Goal: Information Seeking & Learning: Learn about a topic

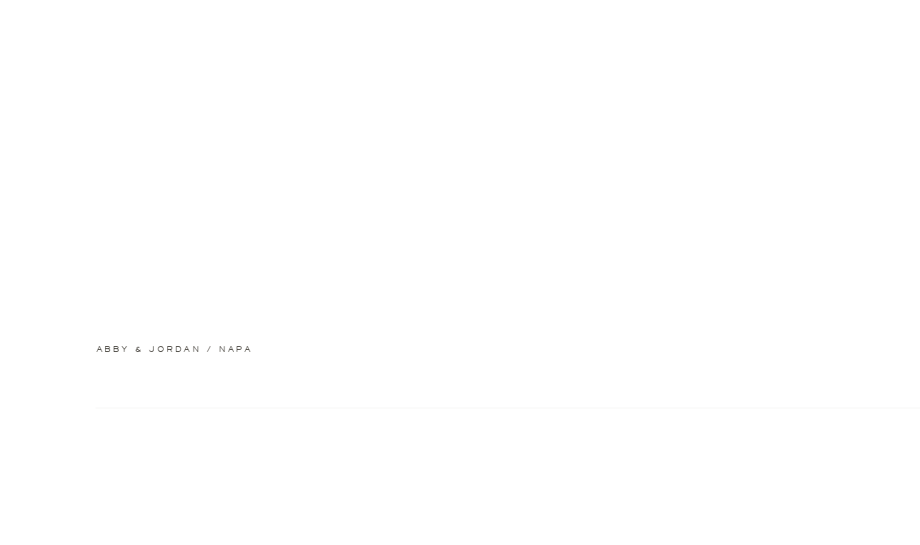
scroll to position [525, 0]
click at [182, 312] on h2 "abby & jordan / napa" at bounding box center [220, 314] width 249 height 10
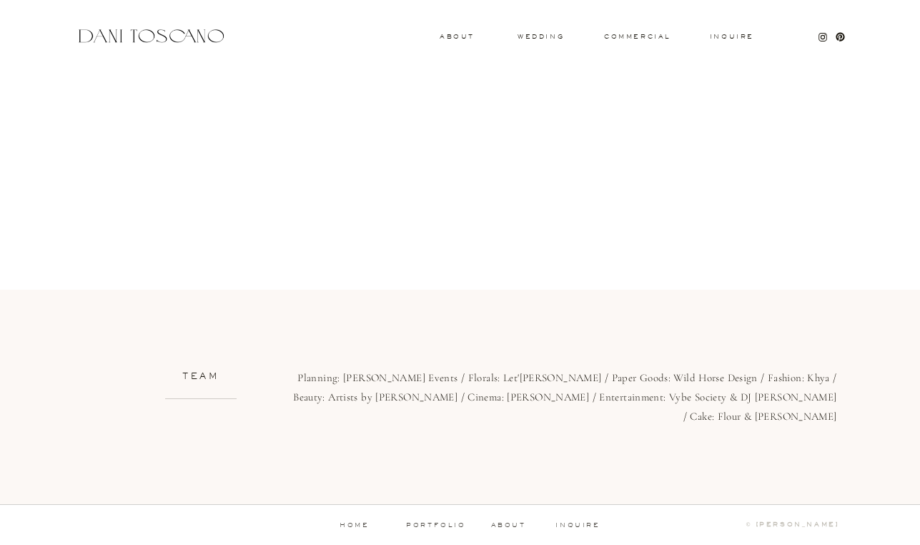
scroll to position [707, 0]
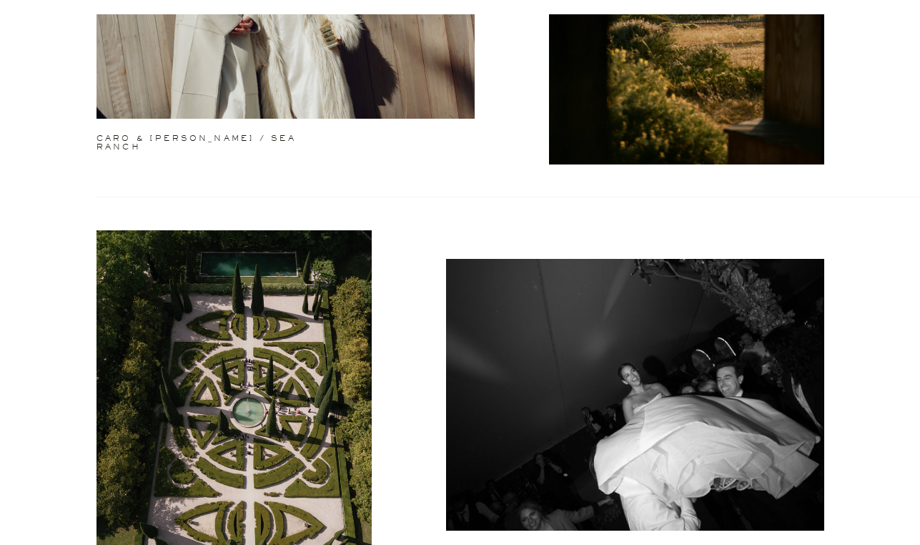
scroll to position [1699, 0]
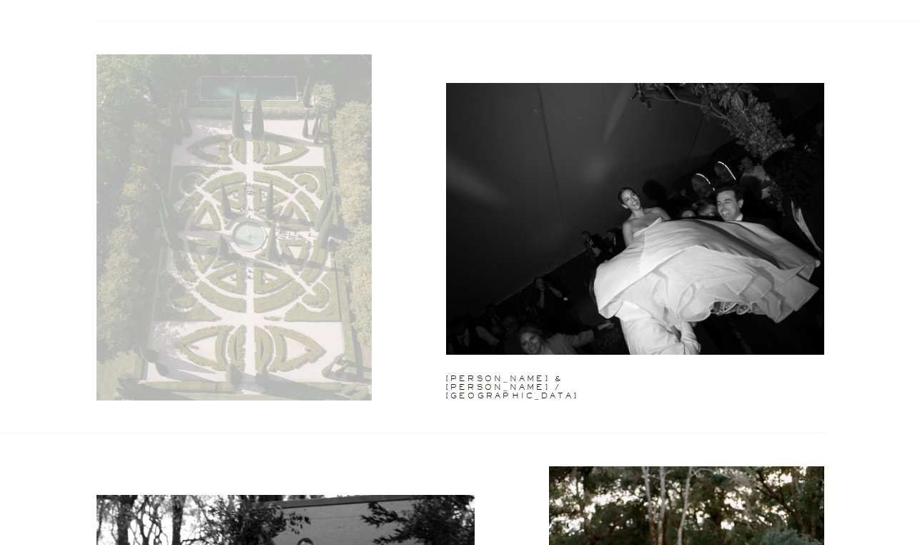
click at [290, 304] on div at bounding box center [233, 227] width 275 height 346
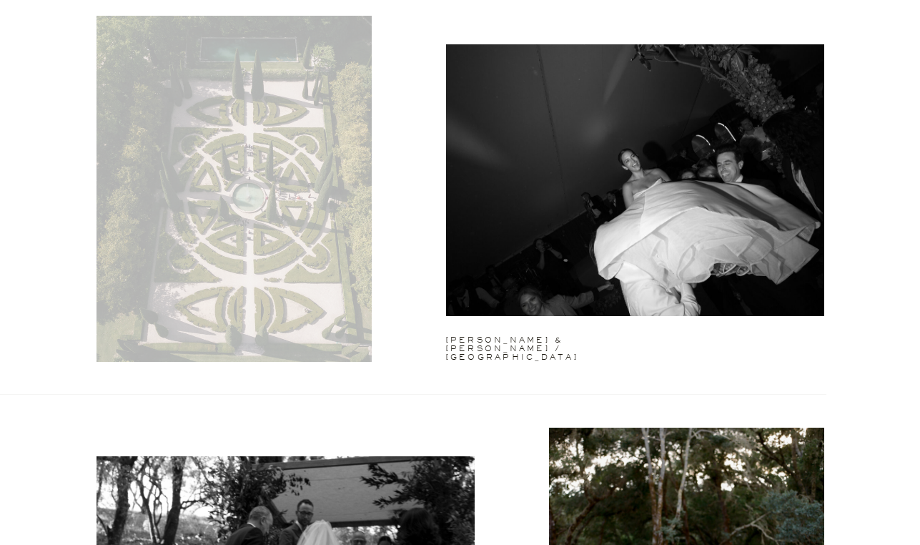
scroll to position [1744, 0]
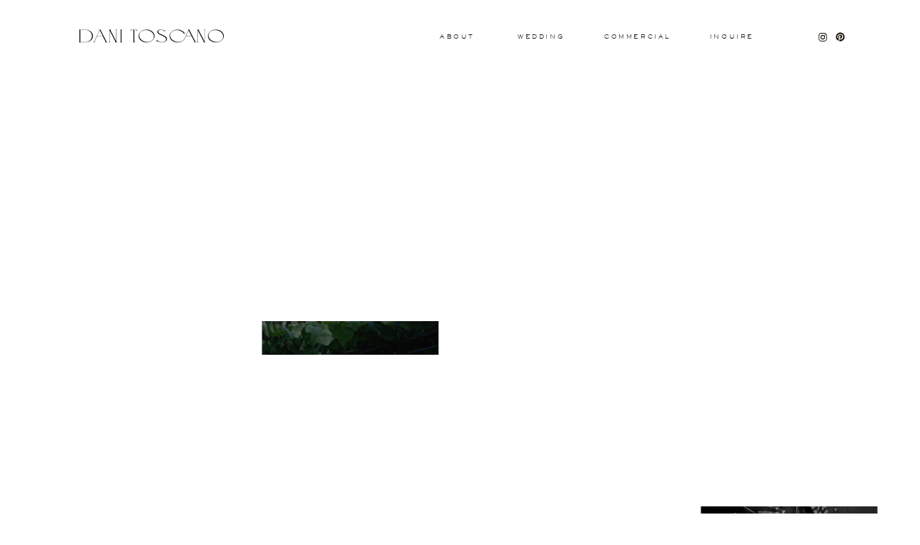
scroll to position [5430, 0]
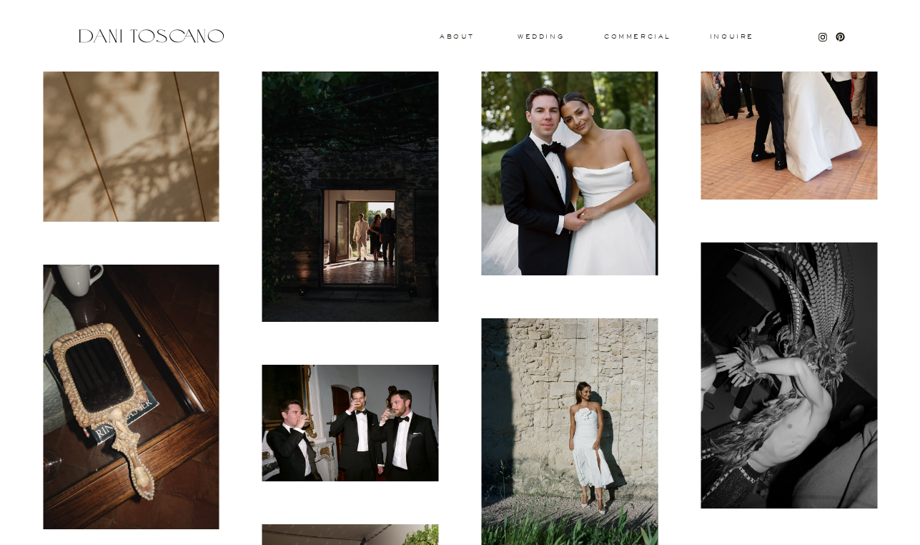
click at [532, 106] on img at bounding box center [570, 159] width 177 height 232
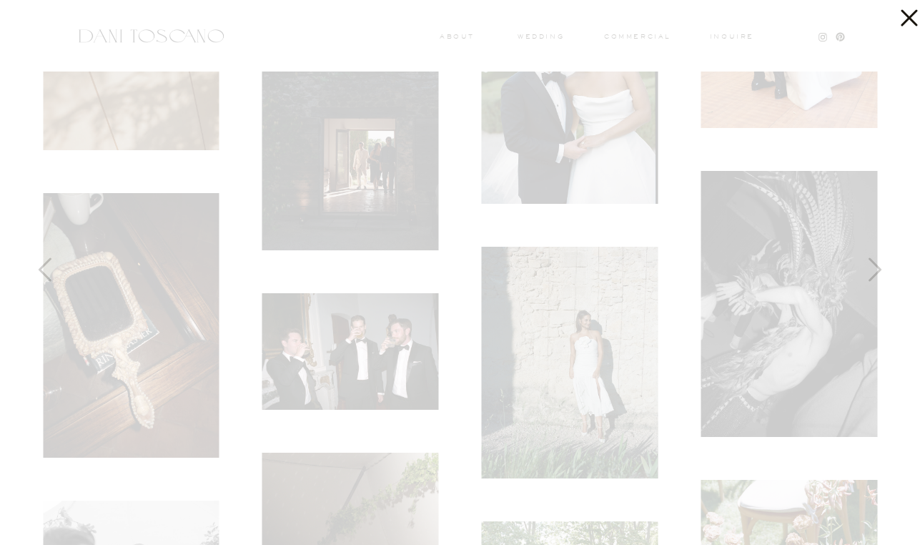
scroll to position [5531, 0]
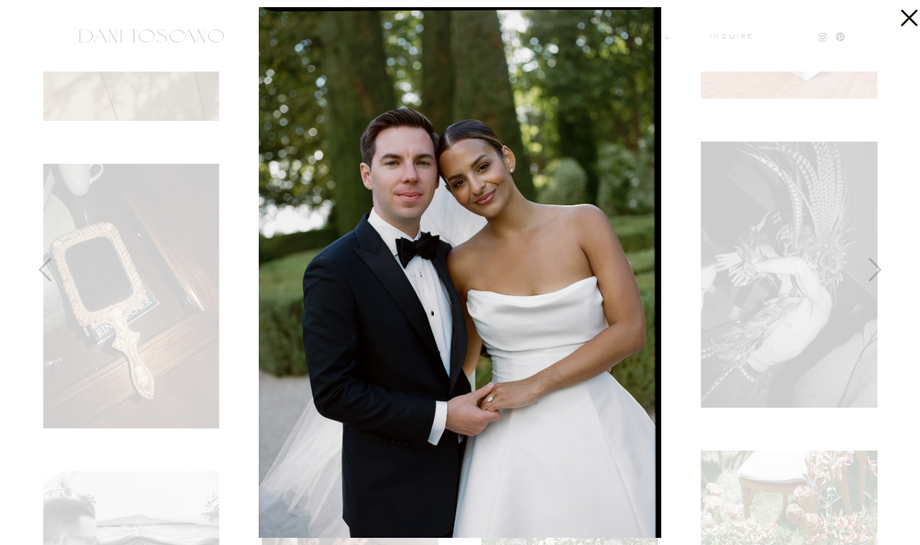
click at [901, 24] on icon at bounding box center [905, 14] width 29 height 29
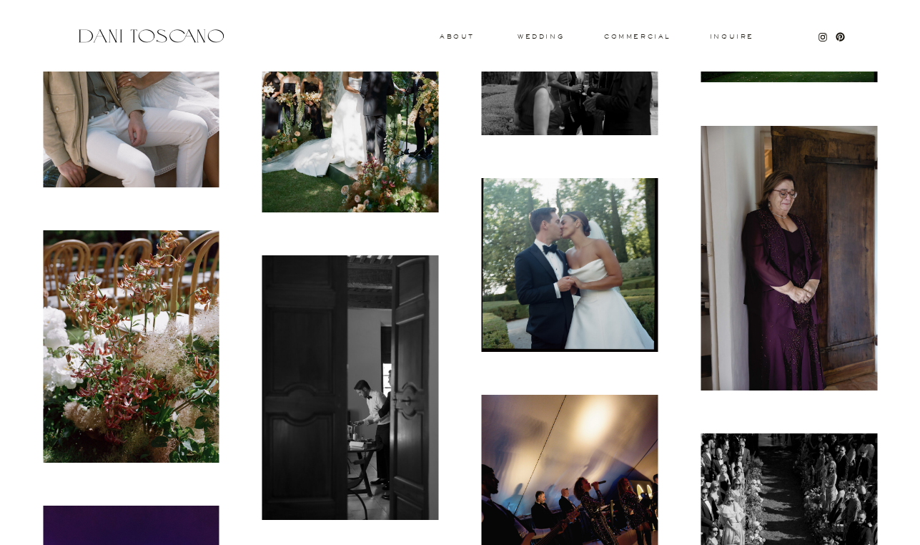
scroll to position [11124, 0]
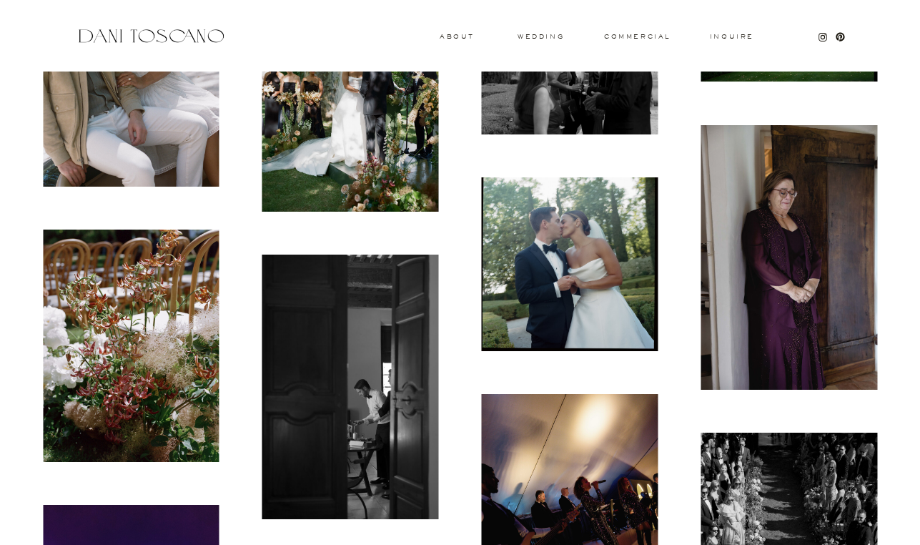
click at [333, 148] on img at bounding box center [350, 95] width 177 height 232
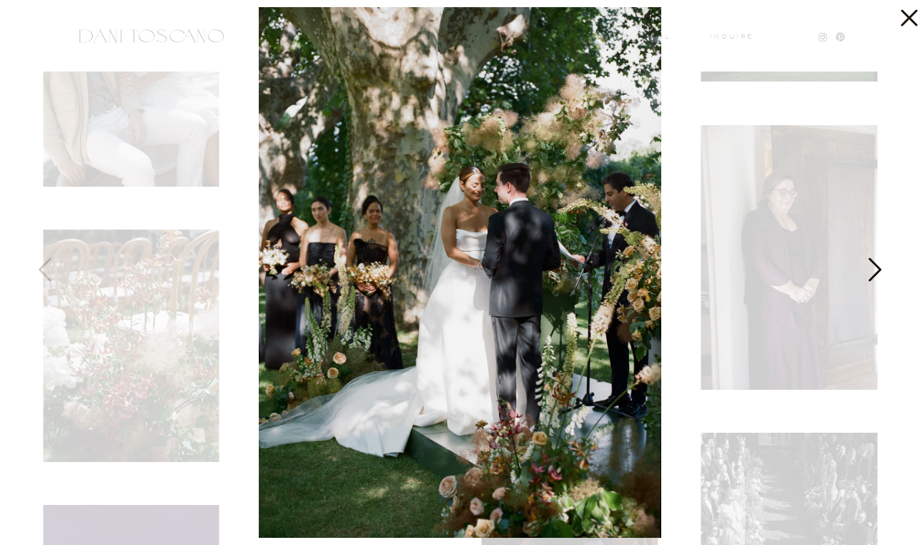
click at [890, 279] on icon at bounding box center [873, 273] width 36 height 43
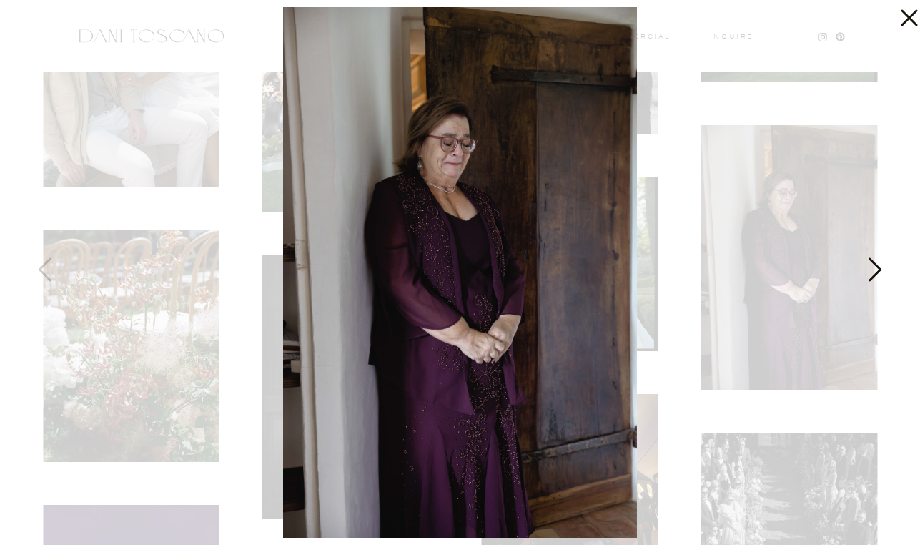
click at [890, 279] on icon at bounding box center [873, 273] width 36 height 43
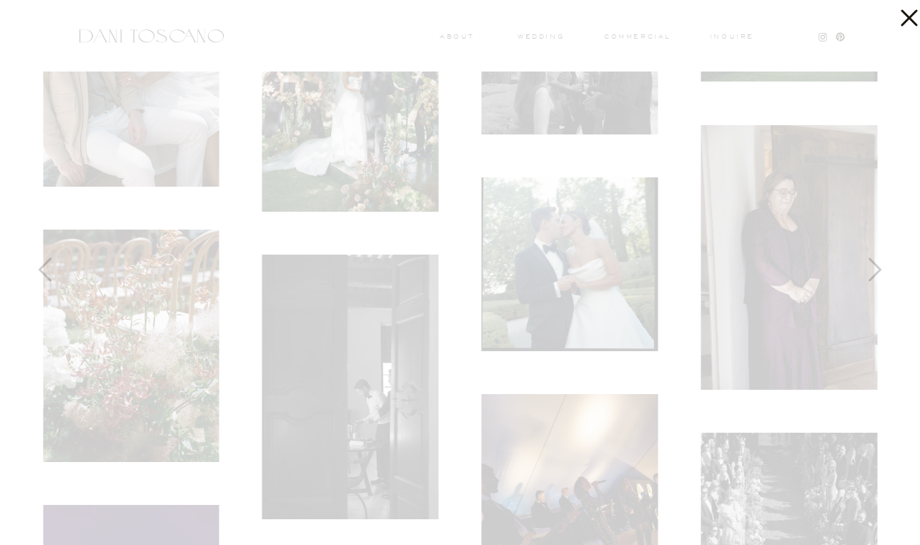
click at [901, 22] on icon at bounding box center [905, 14] width 29 height 29
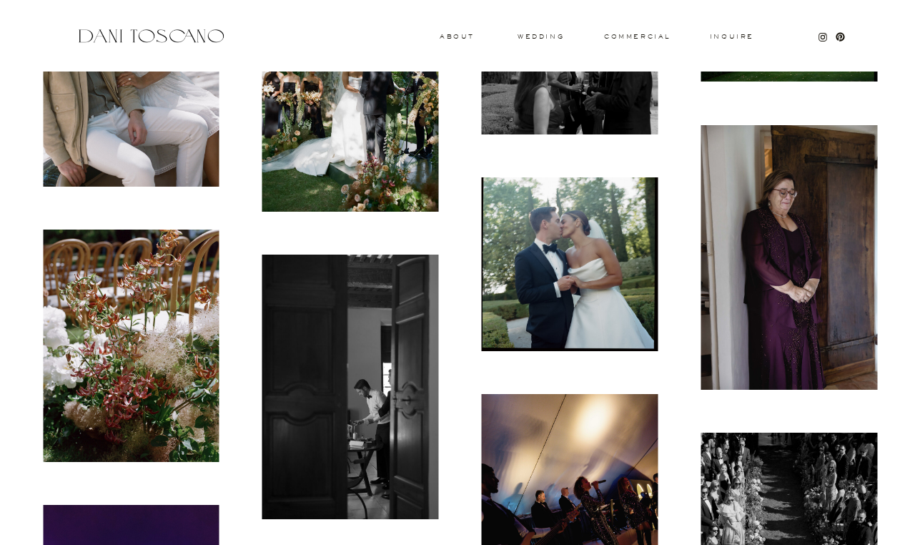
click at [550, 31] on img at bounding box center [570, 2] width 177 height 264
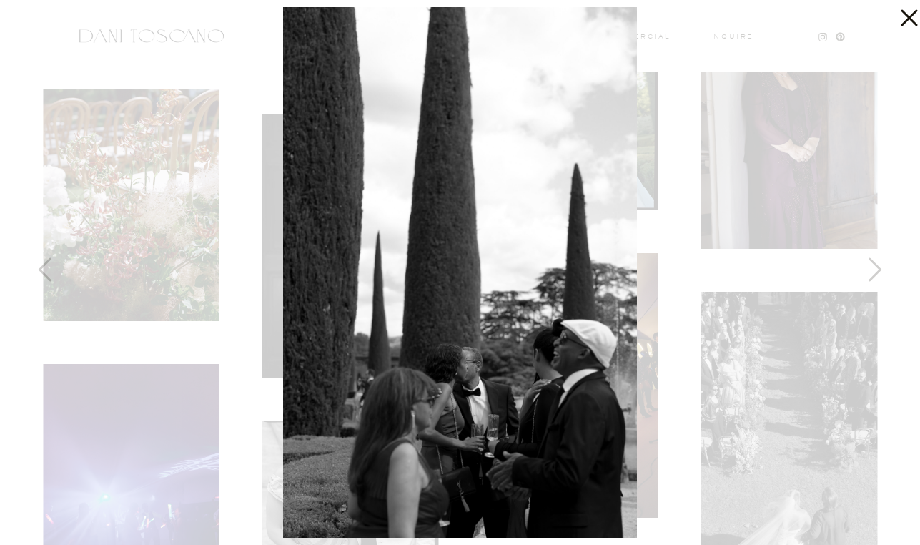
scroll to position [11265, 0]
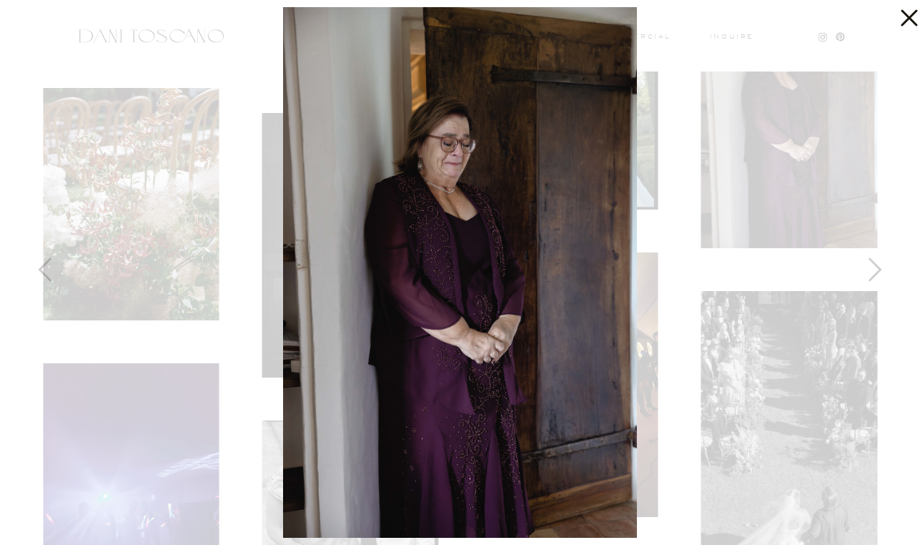
click at [835, 9] on div at bounding box center [460, 272] width 920 height 545
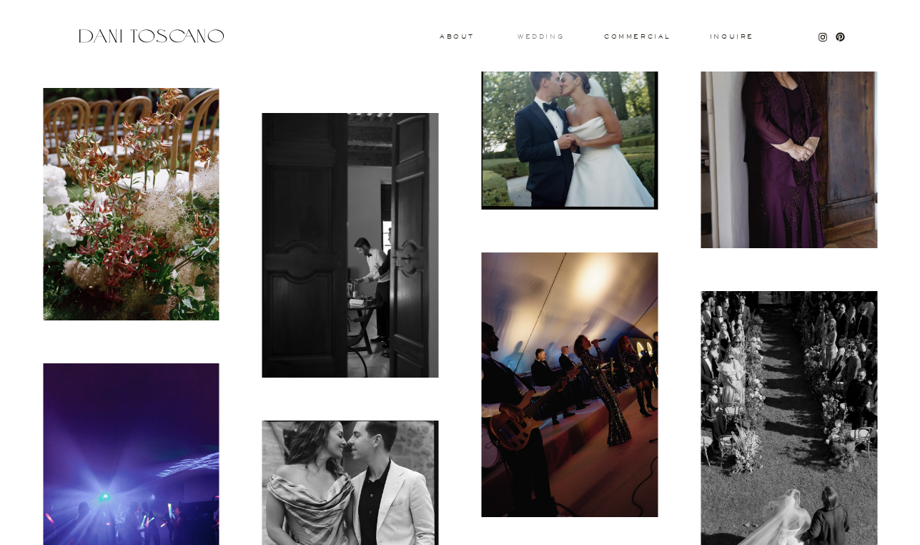
click at [551, 36] on h3 "wedding" at bounding box center [540, 36] width 46 height 5
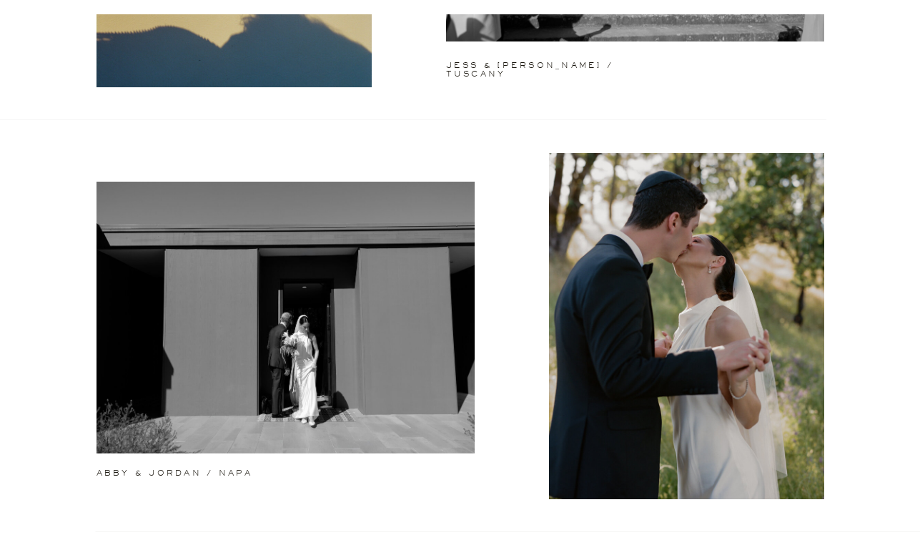
scroll to position [511, 0]
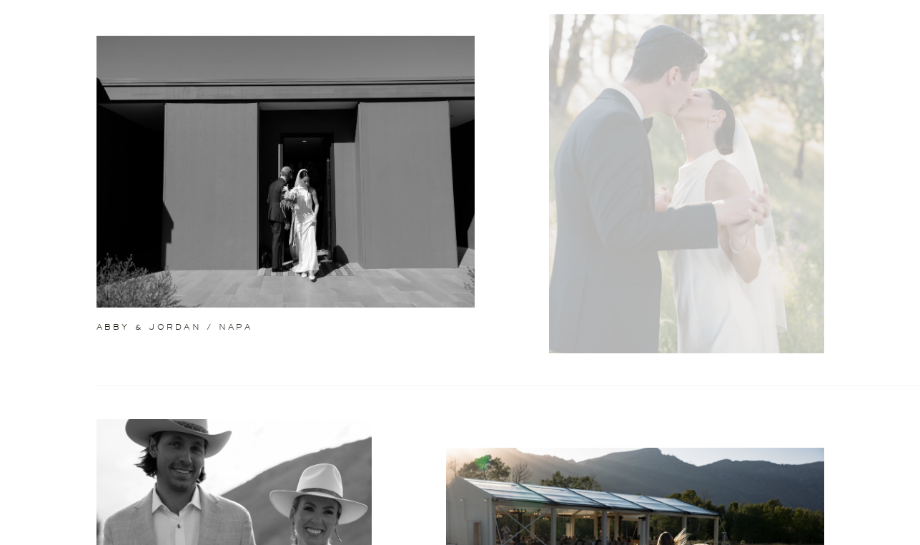
click at [673, 172] on div at bounding box center [686, 180] width 275 height 346
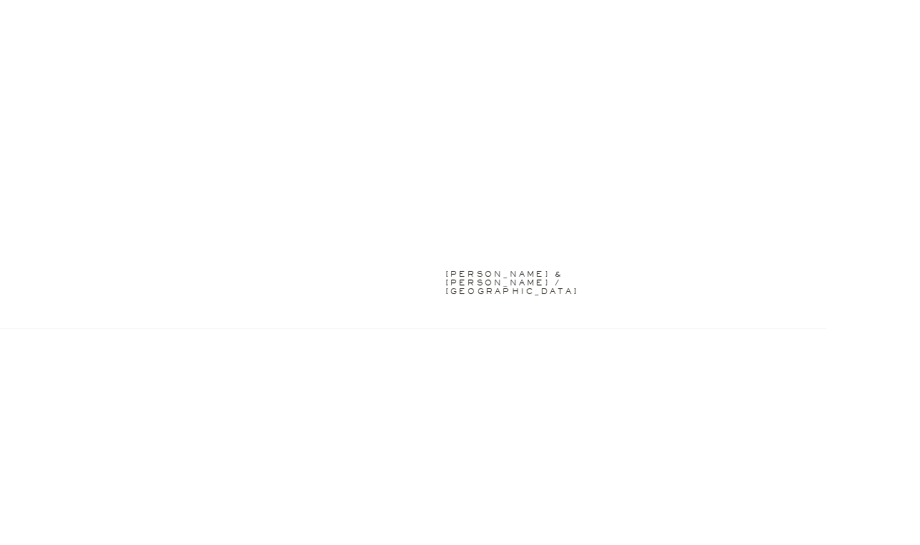
scroll to position [2041, 0]
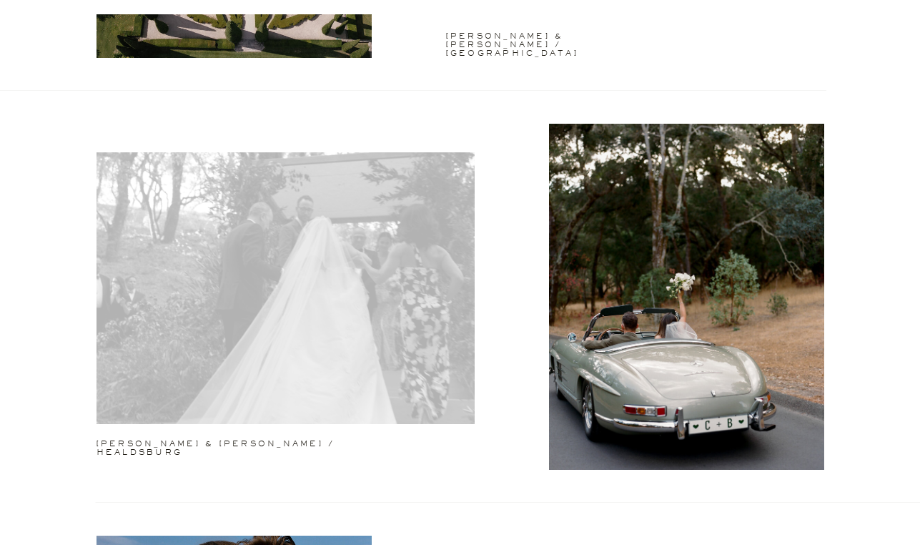
click at [356, 377] on div at bounding box center [285, 288] width 378 height 272
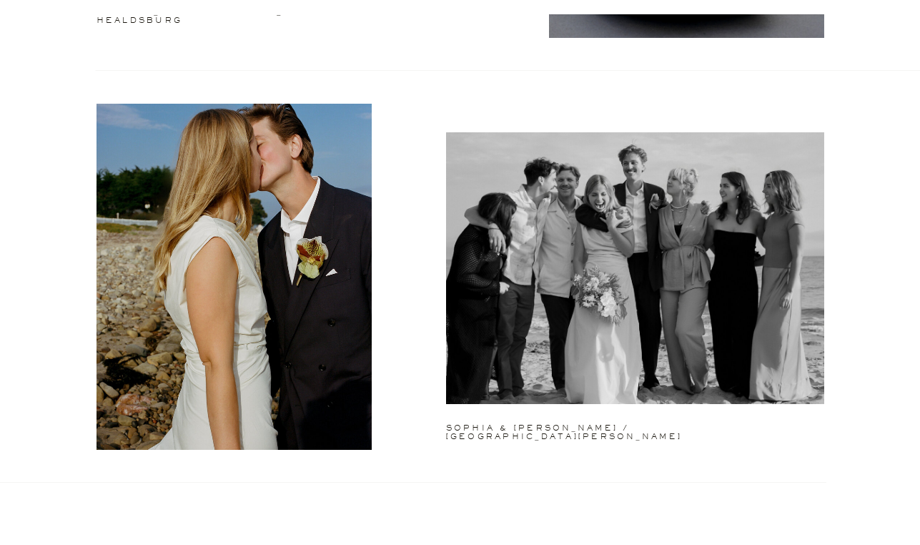
scroll to position [2473, 0]
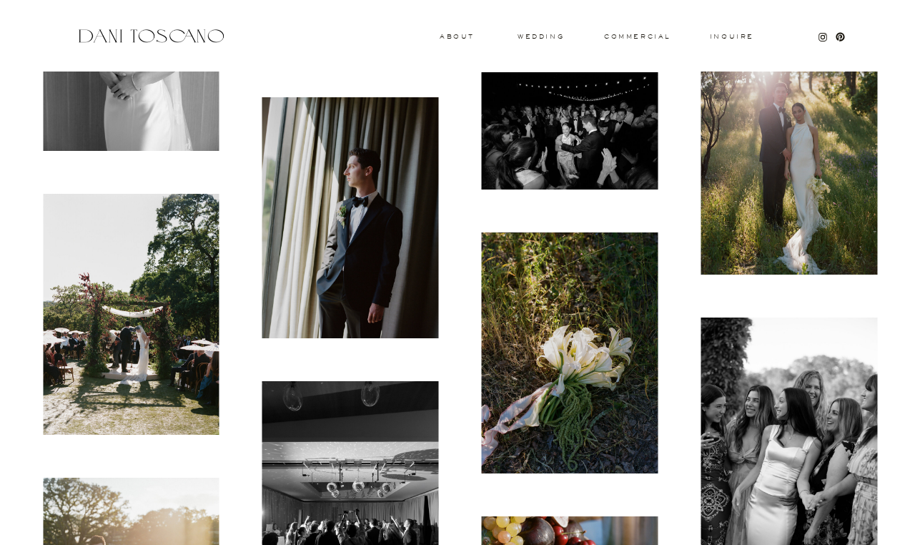
scroll to position [1038, 0]
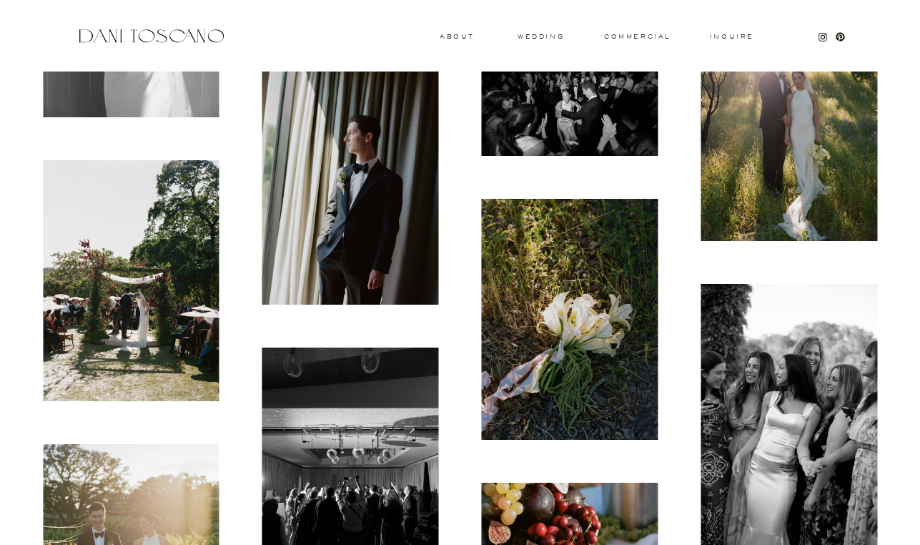
click at [189, 189] on img at bounding box center [131, 280] width 177 height 241
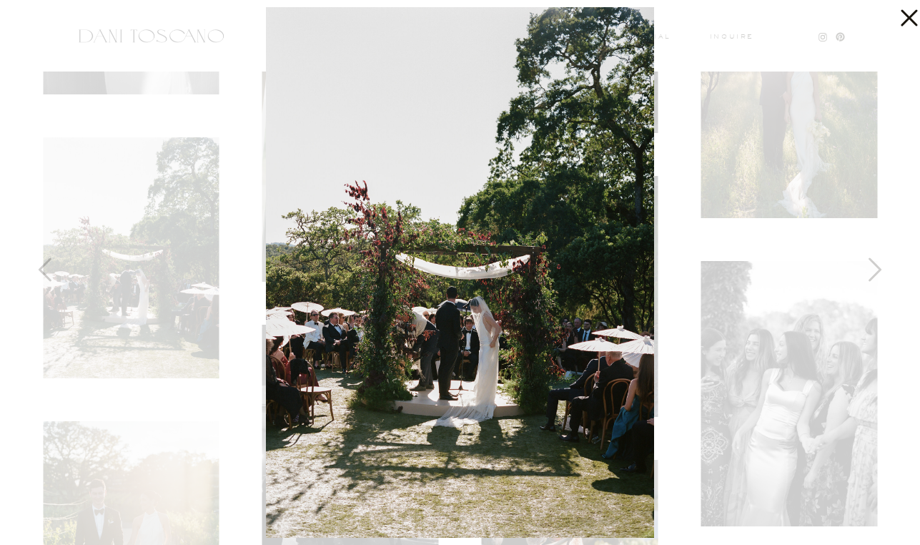
scroll to position [1058, 0]
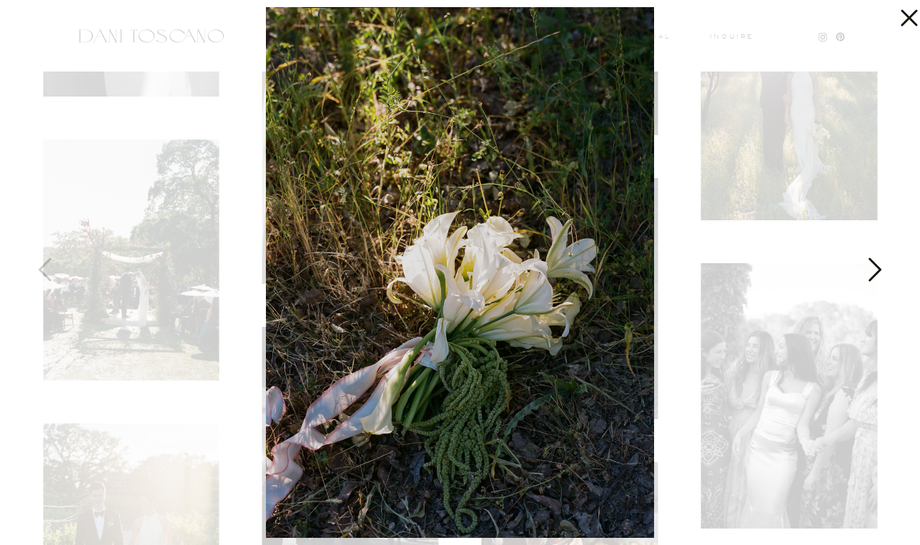
click at [878, 270] on icon at bounding box center [873, 273] width 36 height 43
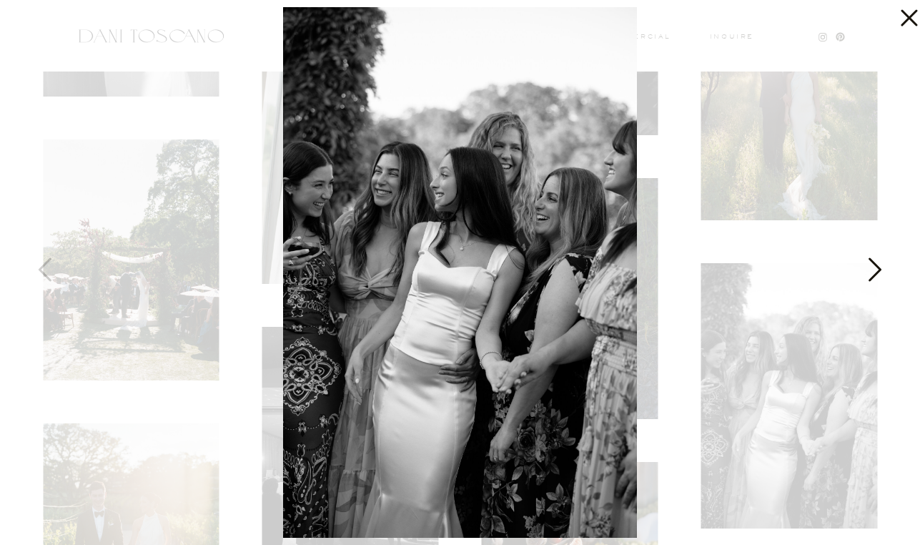
click at [875, 269] on icon at bounding box center [873, 273] width 36 height 43
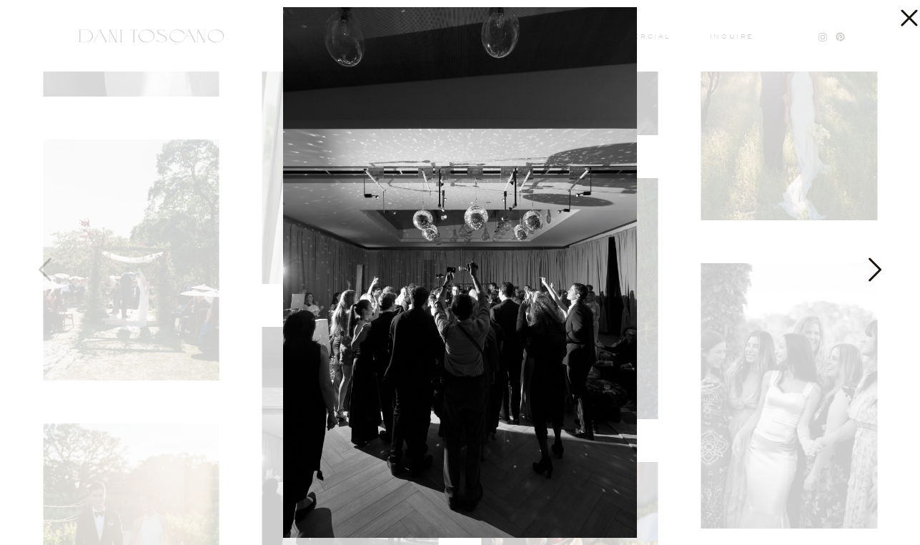
click at [875, 269] on icon at bounding box center [873, 273] width 36 height 43
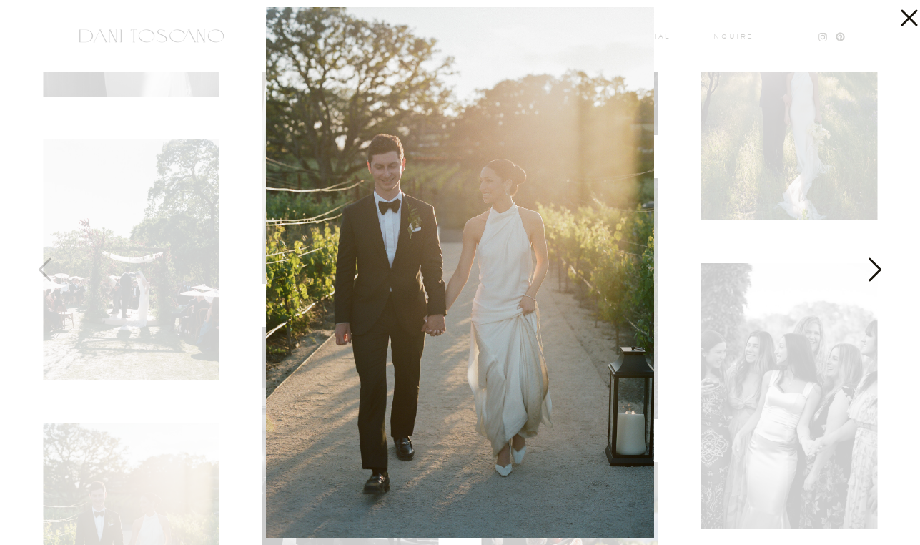
click at [881, 283] on icon at bounding box center [873, 273] width 36 height 43
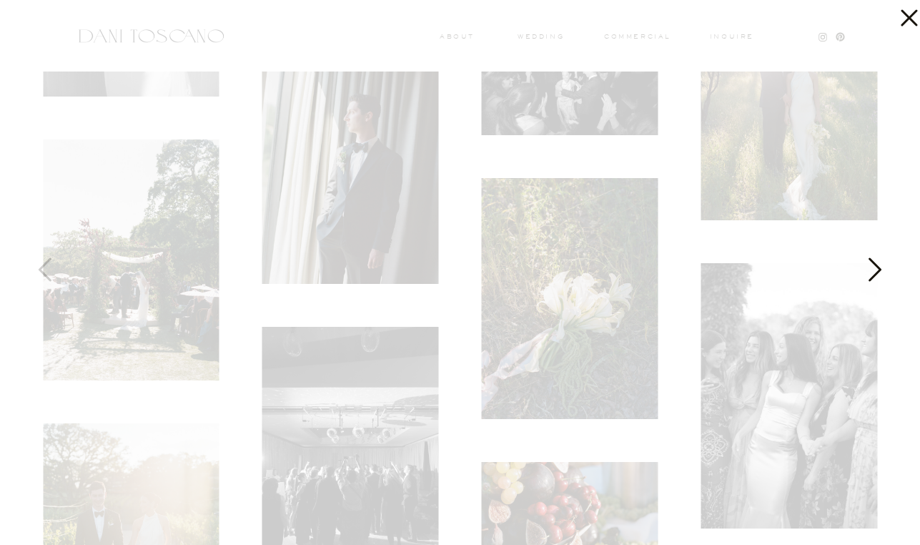
click at [881, 281] on icon at bounding box center [873, 273] width 36 height 43
click at [908, 25] on icon at bounding box center [905, 14] width 29 height 29
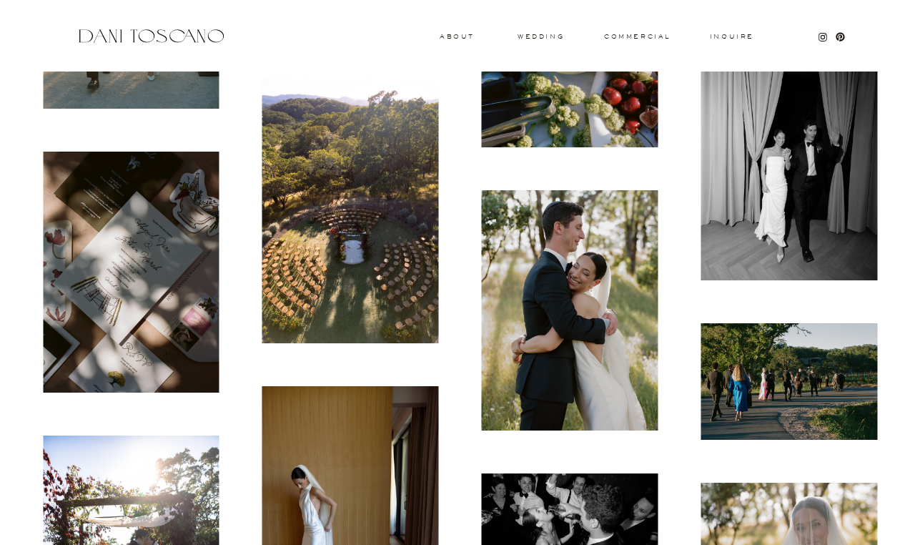
scroll to position [1606, 0]
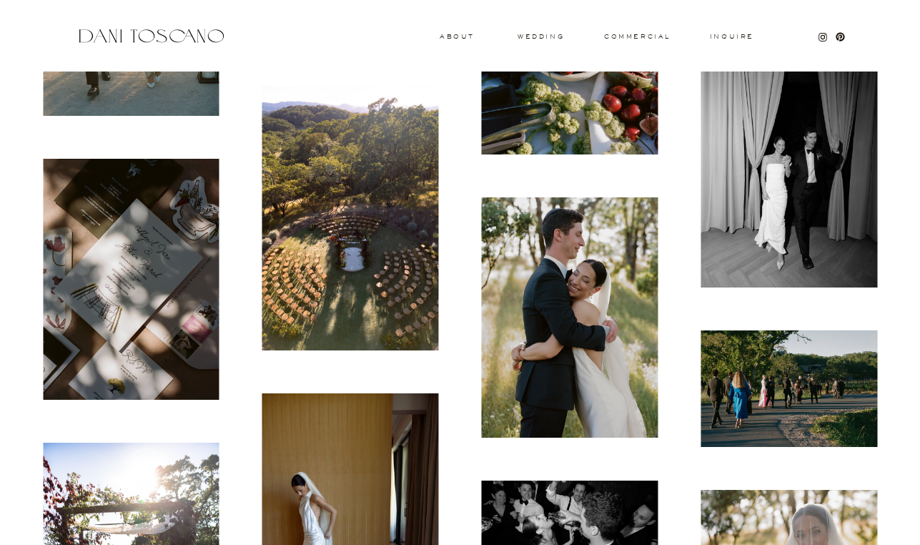
click at [327, 217] on img at bounding box center [350, 218] width 177 height 264
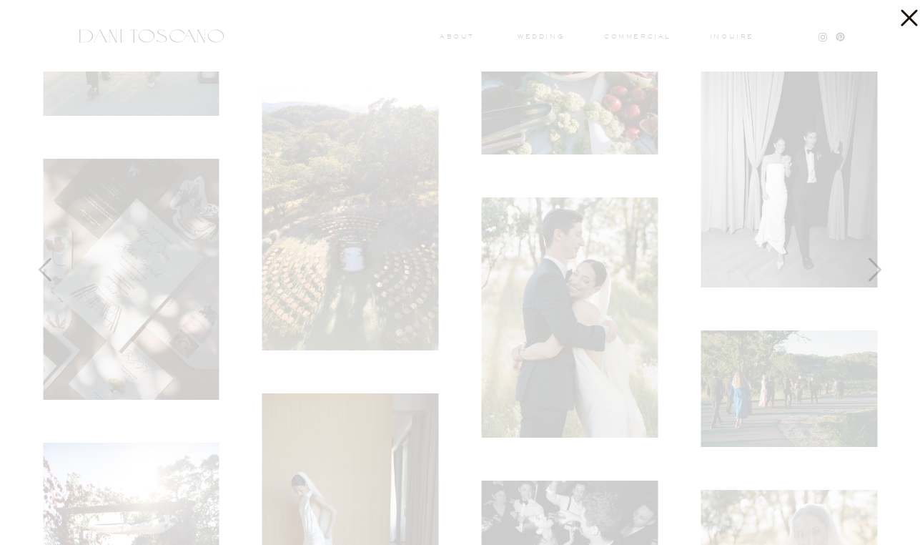
click at [106, 294] on div at bounding box center [460, 272] width 920 height 545
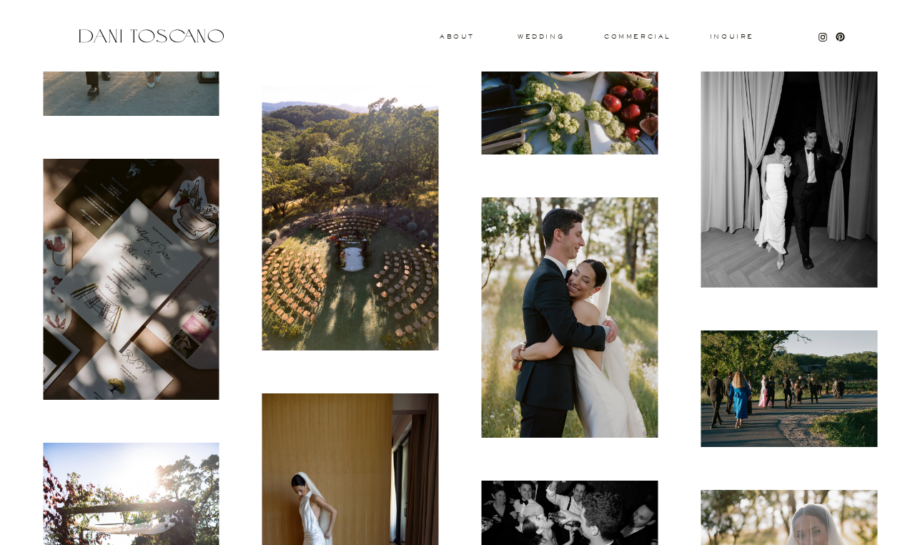
click at [164, 262] on img at bounding box center [131, 279] width 177 height 241
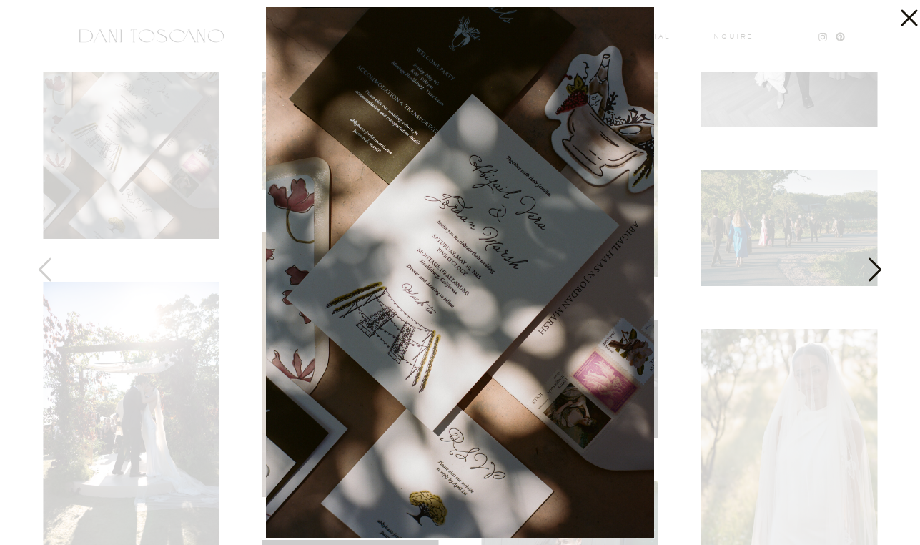
scroll to position [1768, 0]
click at [869, 42] on div at bounding box center [460, 272] width 920 height 545
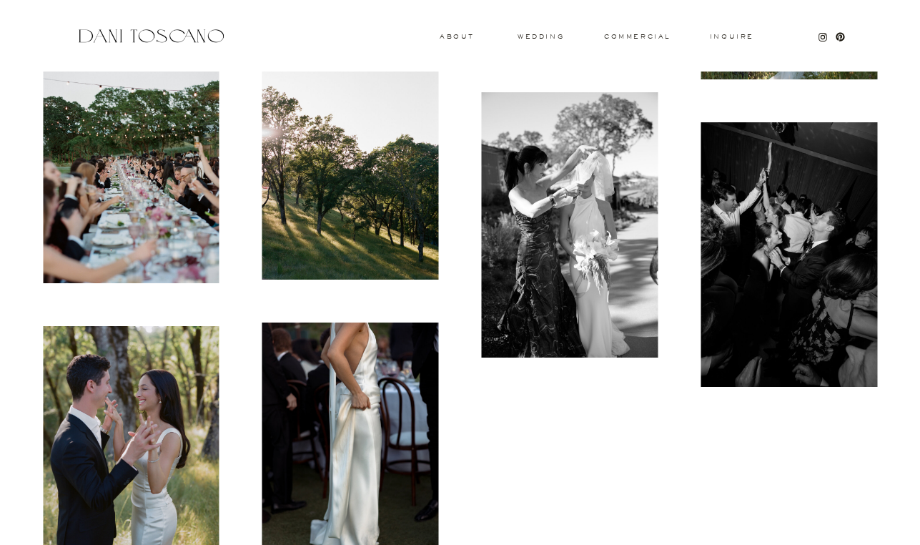
scroll to position [7154, 0]
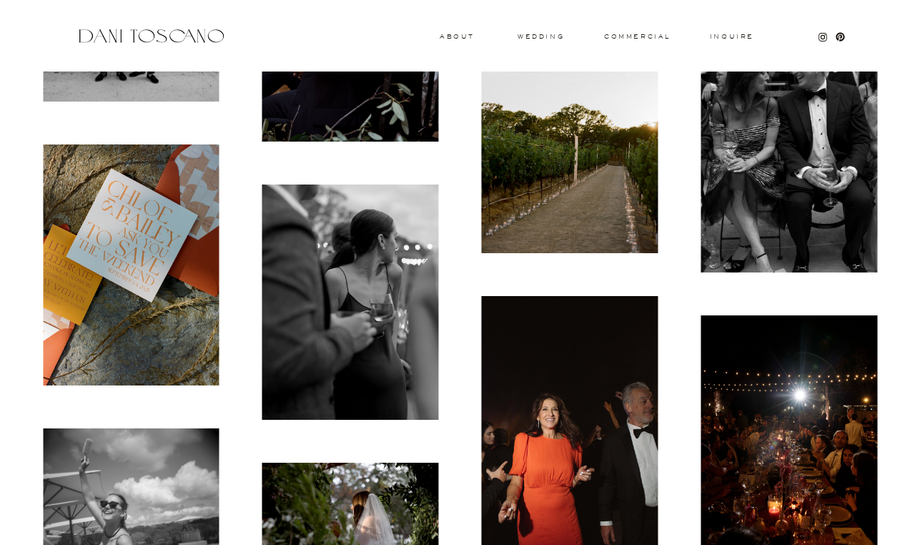
scroll to position [5002, 0]
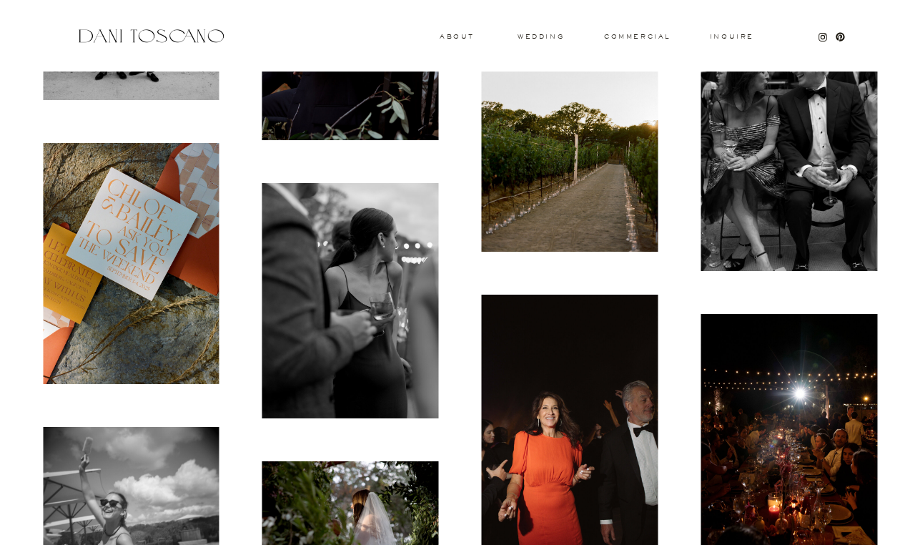
click at [139, 274] on img at bounding box center [131, 263] width 177 height 241
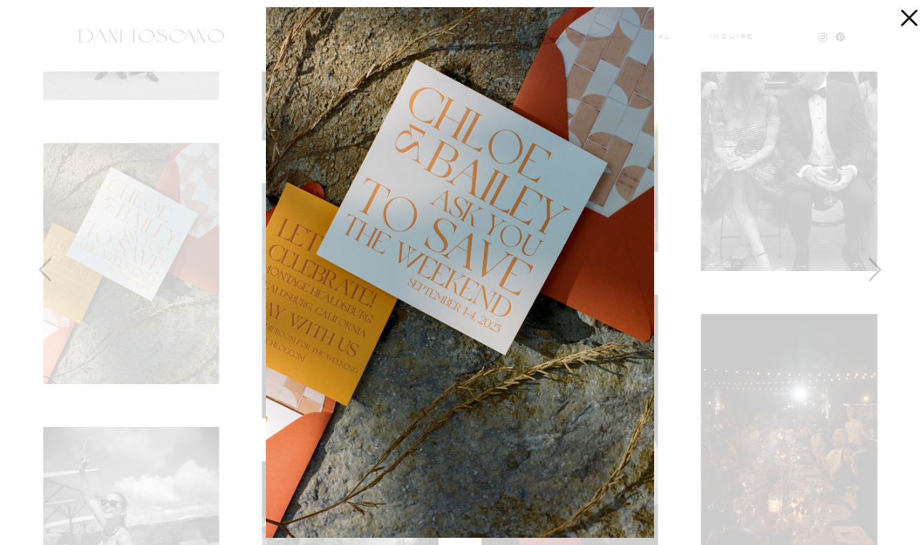
click at [764, 30] on div at bounding box center [460, 272] width 920 height 545
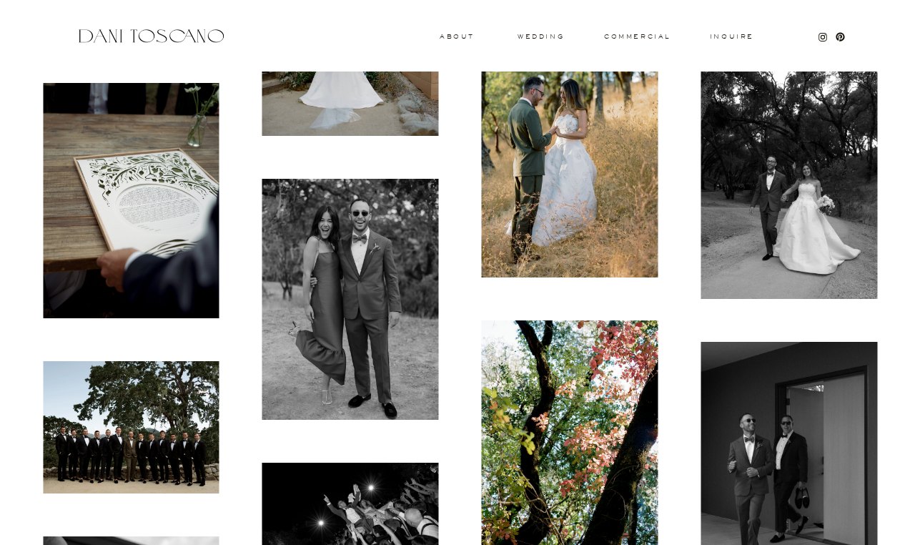
scroll to position [6130, 0]
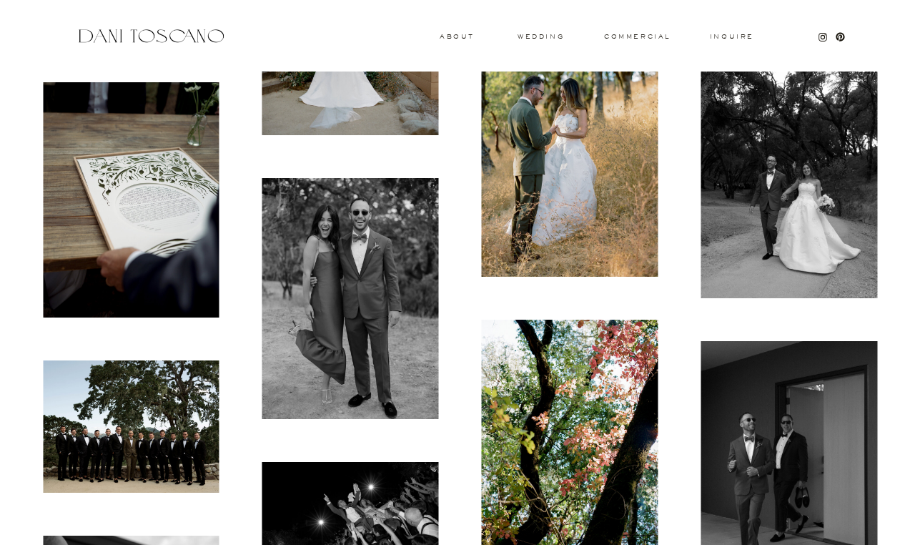
click at [189, 196] on img at bounding box center [131, 199] width 177 height 235
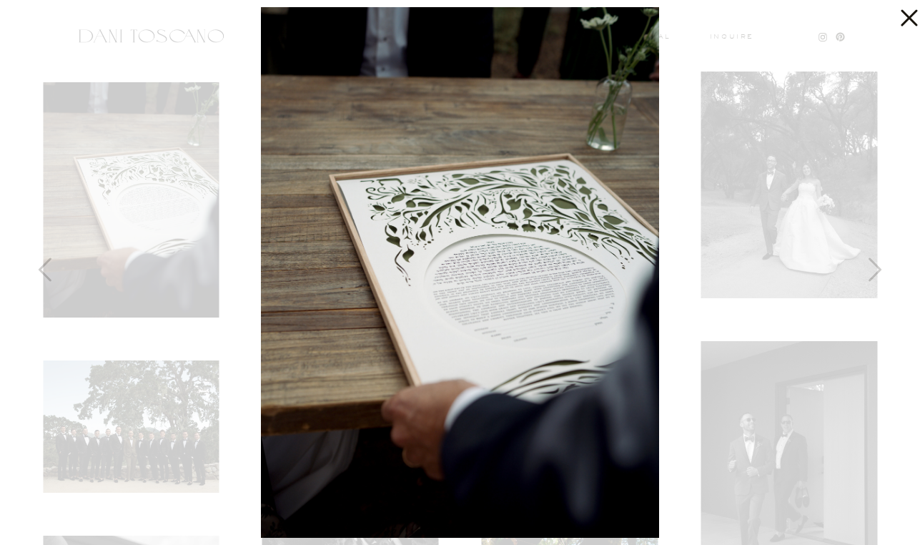
click at [790, 38] on div at bounding box center [460, 272] width 920 height 545
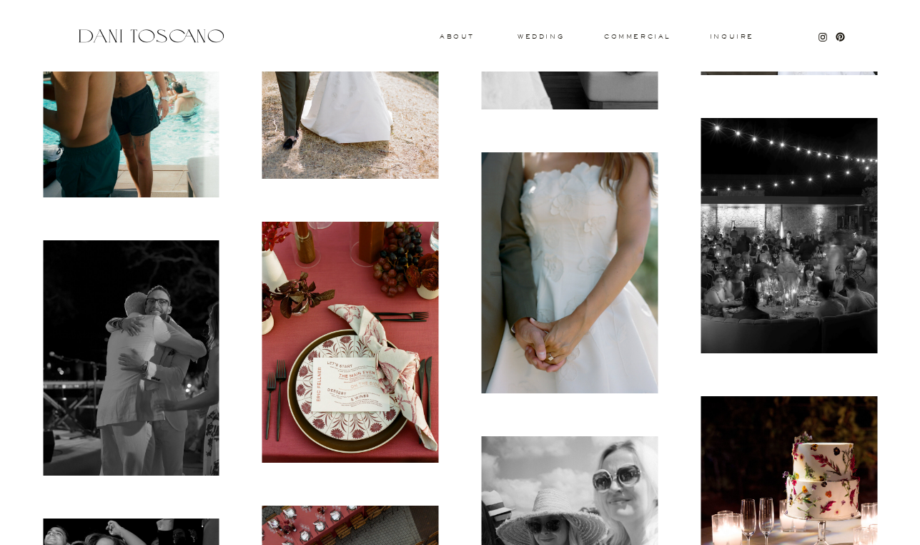
scroll to position [11423, 0]
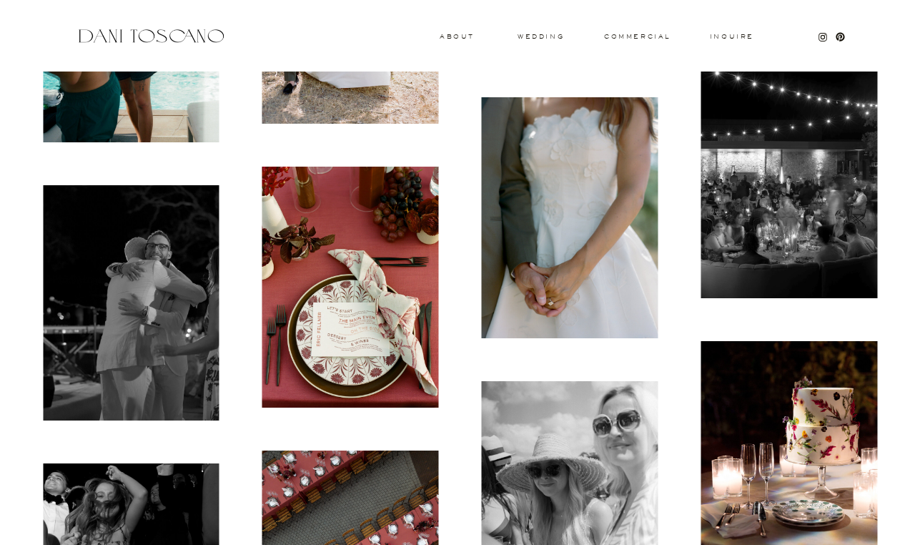
click at [362, 293] on img at bounding box center [350, 286] width 177 height 241
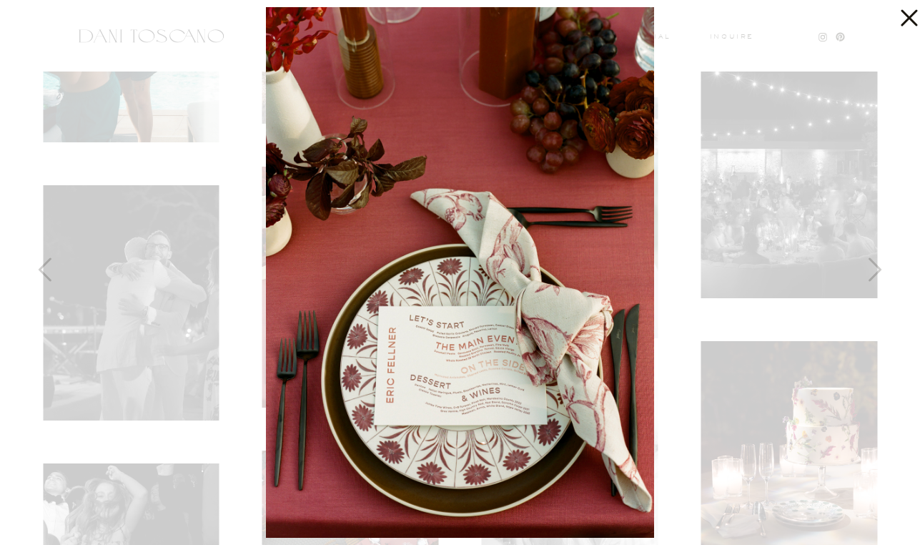
click at [760, 254] on div at bounding box center [460, 272] width 920 height 545
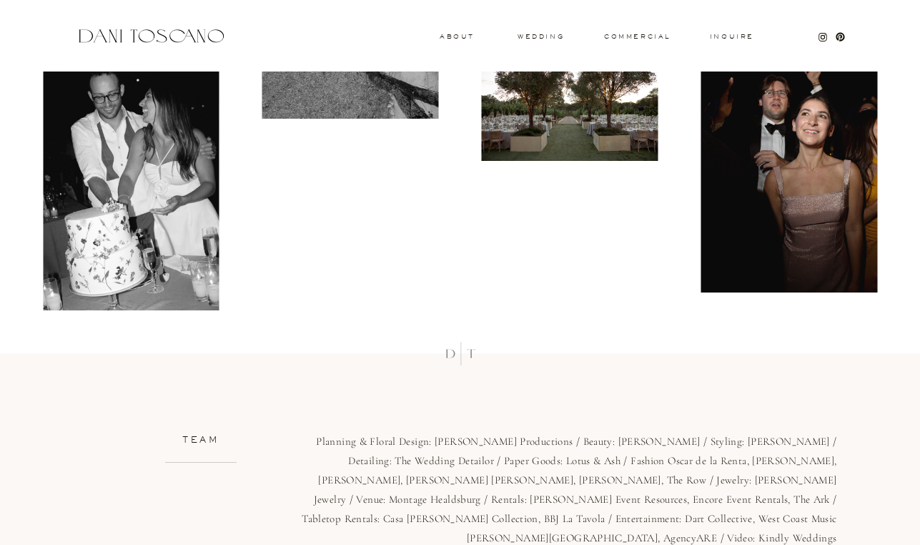
scroll to position [13408, 0]
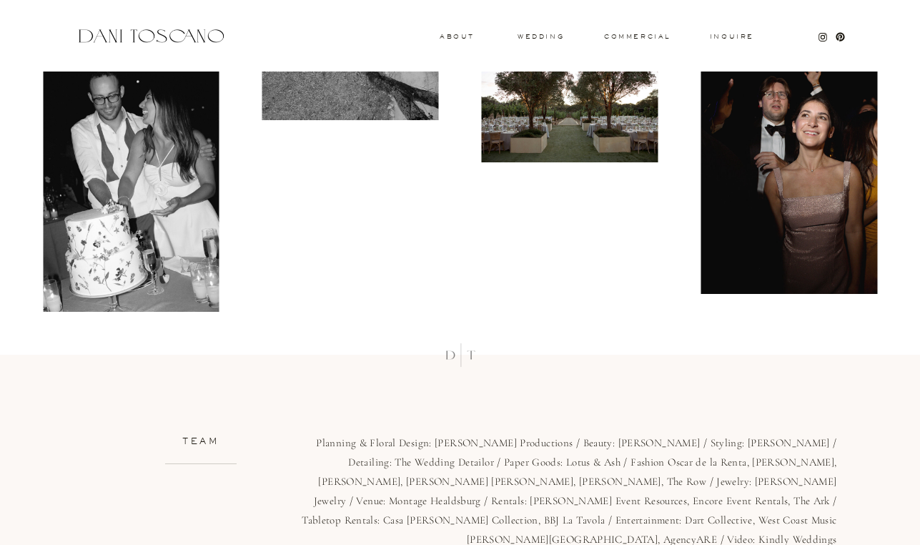
click at [850, 148] on img at bounding box center [788, 161] width 177 height 264
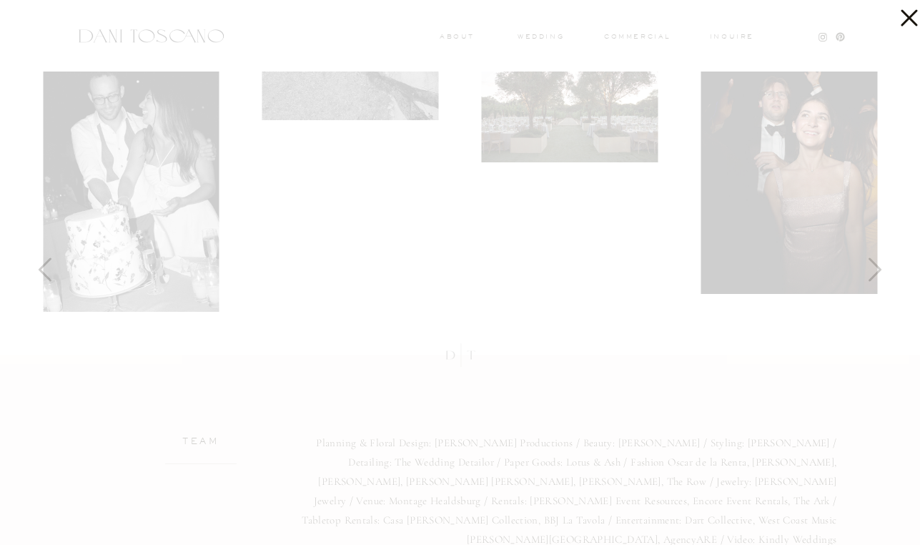
click at [686, 359] on div at bounding box center [460, 272] width 920 height 545
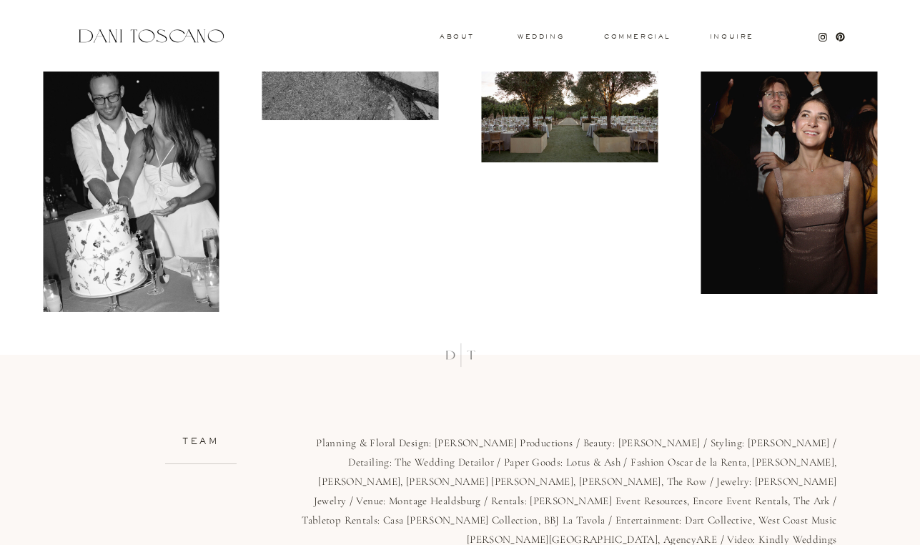
click at [550, 32] on div at bounding box center [569, 103] width 219 height 161
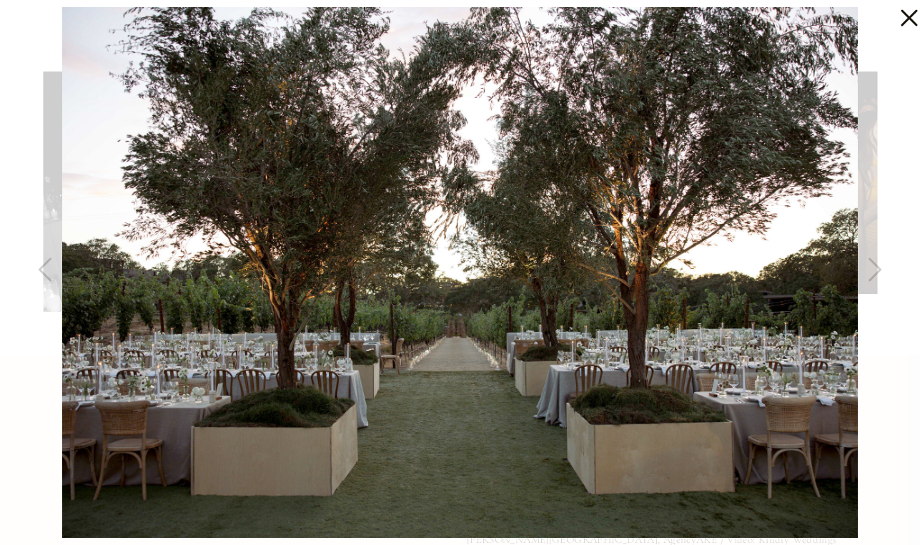
click at [895, 24] on icon at bounding box center [905, 14] width 29 height 29
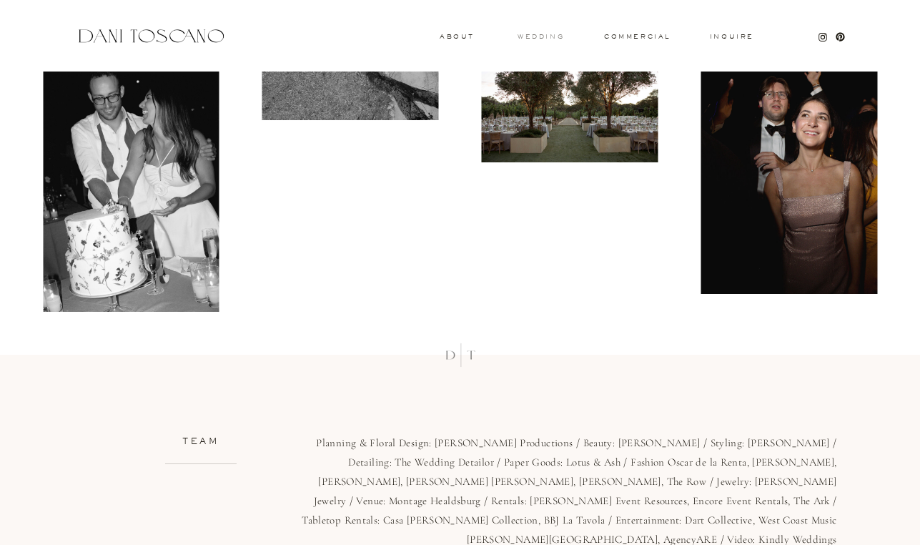
click at [539, 35] on h3 "wedding" at bounding box center [540, 36] width 46 height 5
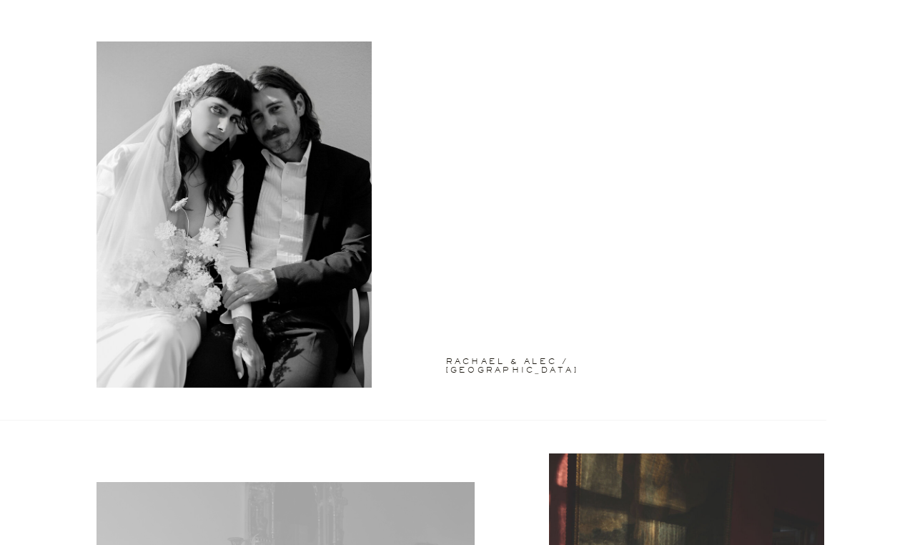
scroll to position [3699, 0]
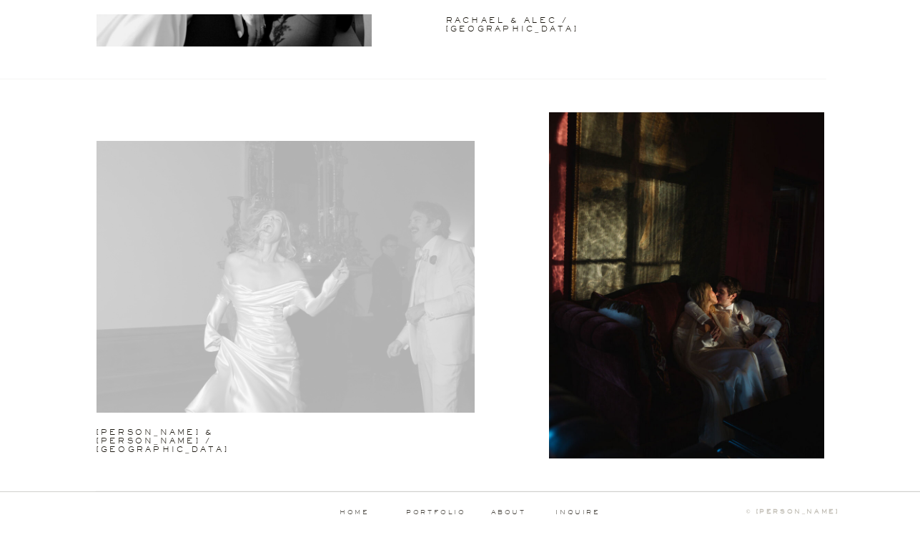
click at [359, 327] on div at bounding box center [285, 277] width 378 height 272
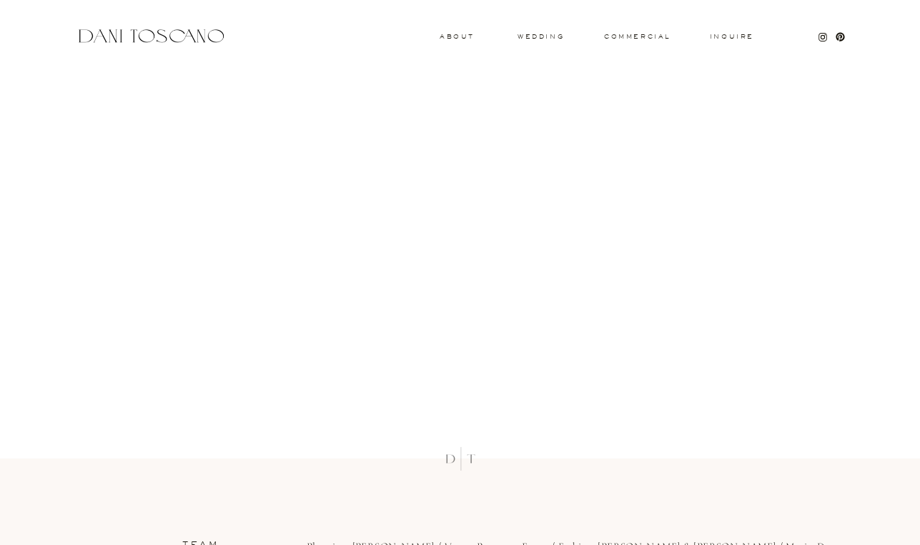
scroll to position [12830, 0]
